Goal: Navigation & Orientation: Find specific page/section

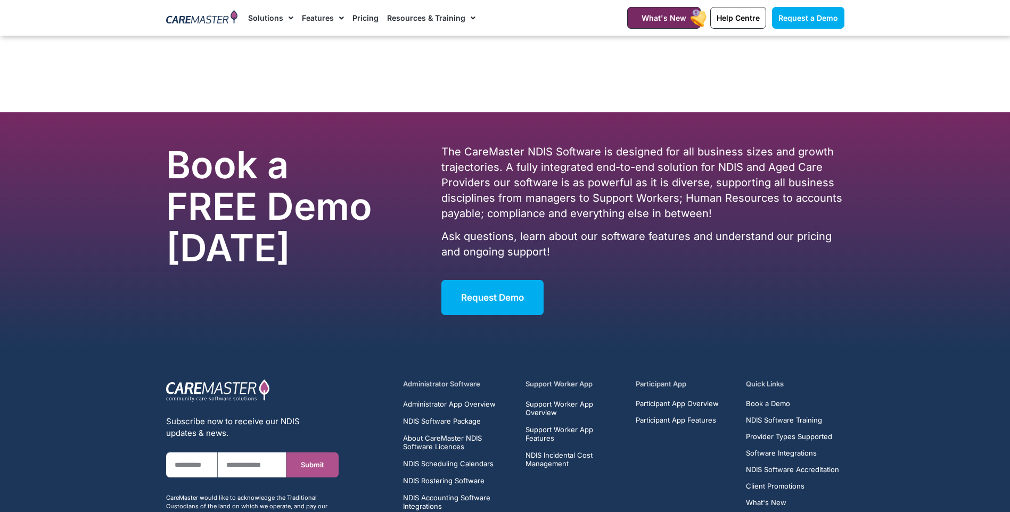
scroll to position [6763, 0]
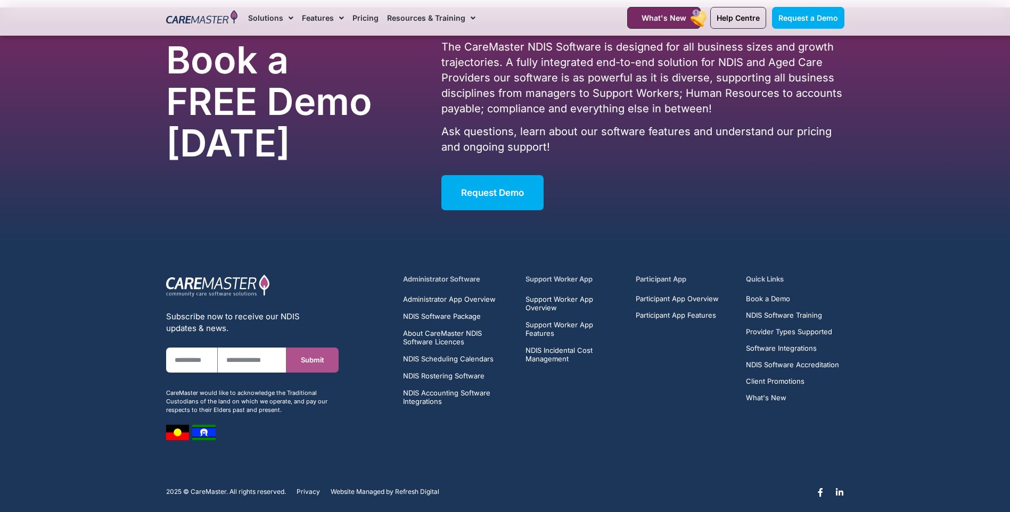
click at [306, 488] on span "Privacy" at bounding box center [308, 491] width 23 height 7
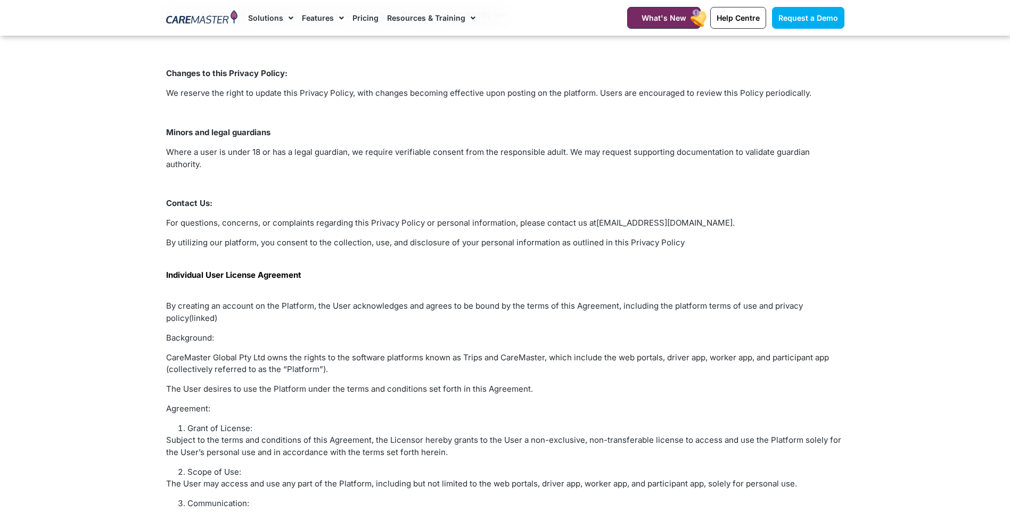
scroll to position [725, 0]
